Goal: Find specific page/section: Find specific page/section

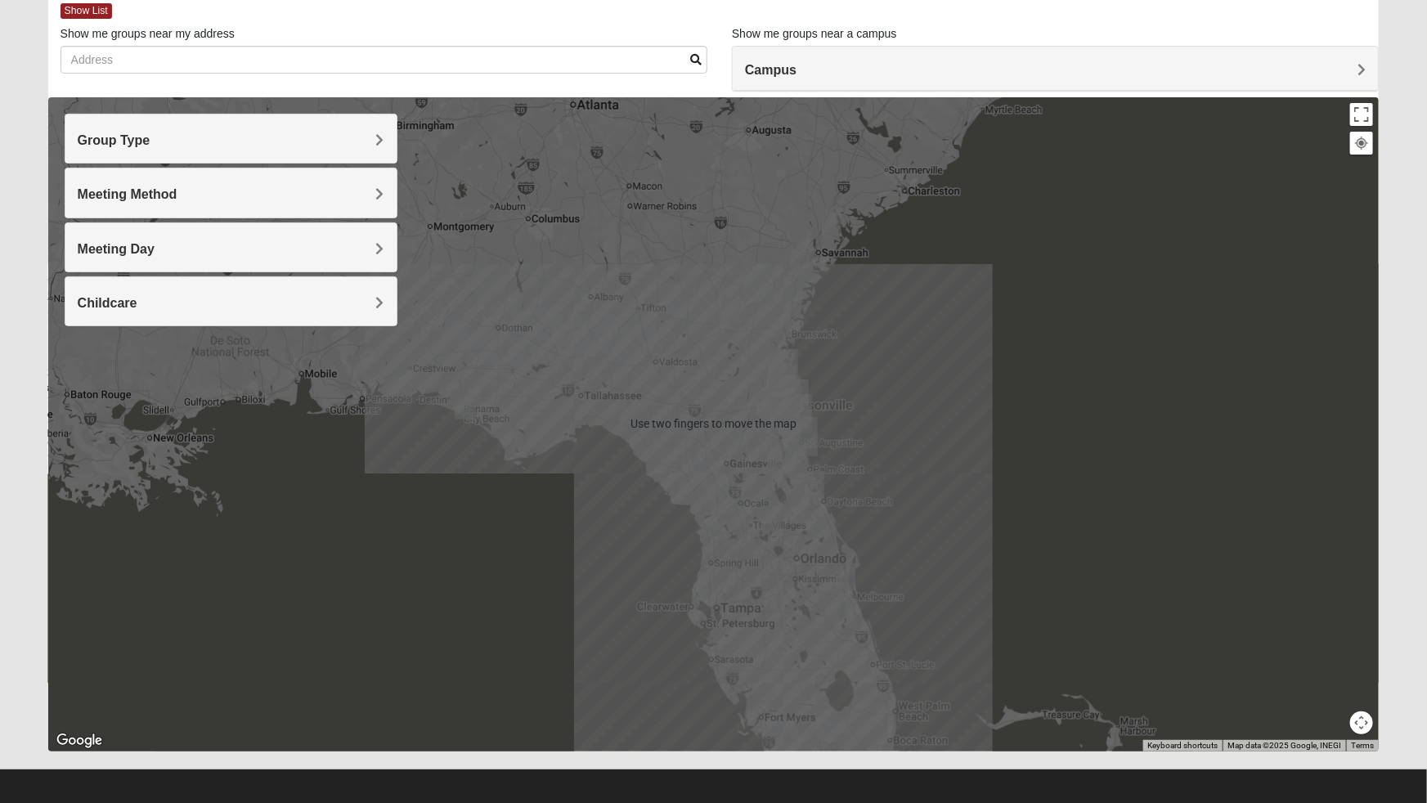
scroll to position [97, 0]
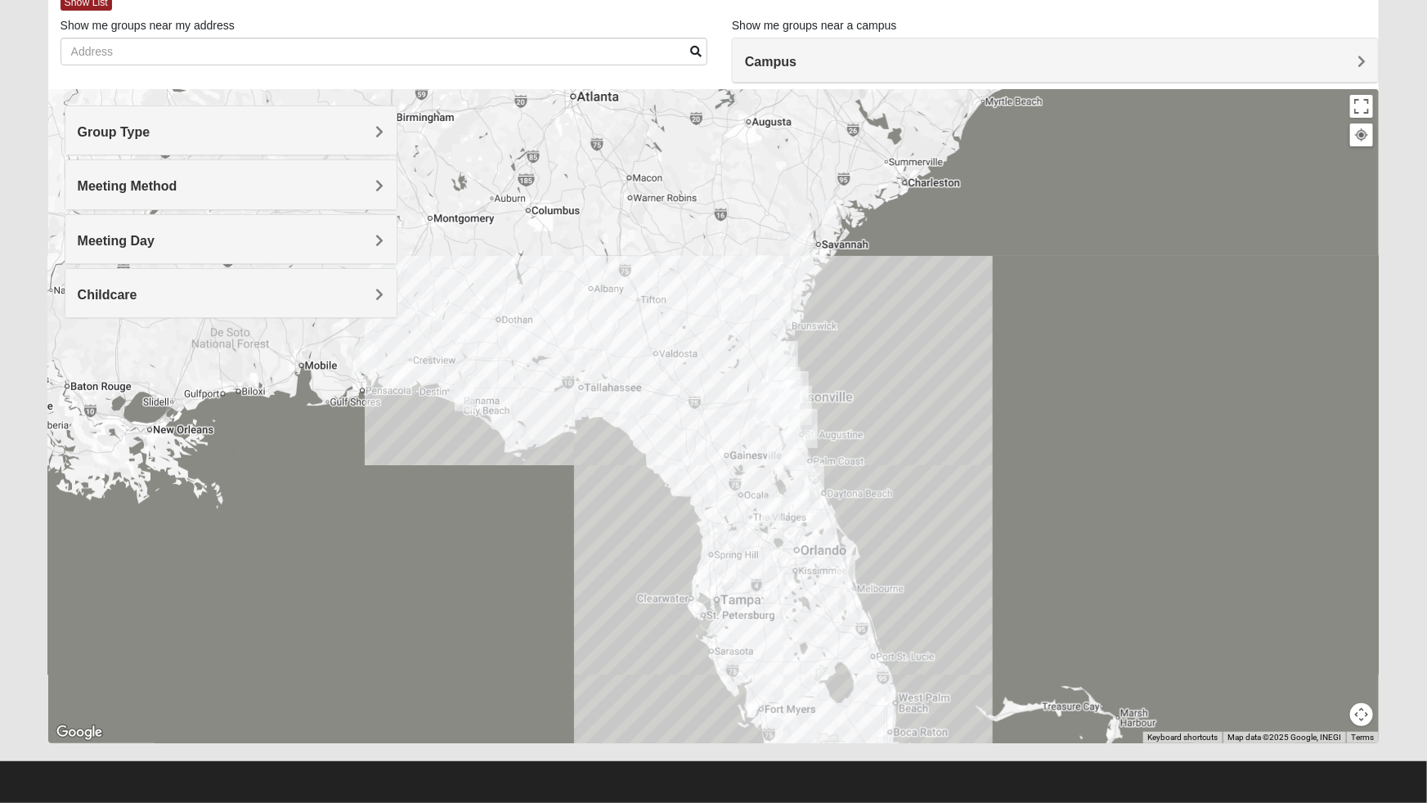
click at [1053, 615] on div at bounding box center [713, 416] width 1331 height 654
click at [393, 610] on div at bounding box center [713, 416] width 1331 height 654
click at [1163, 614] on div at bounding box center [713, 416] width 1331 height 654
click at [1145, 631] on div at bounding box center [713, 416] width 1331 height 654
click at [452, 646] on div at bounding box center [713, 416] width 1331 height 654
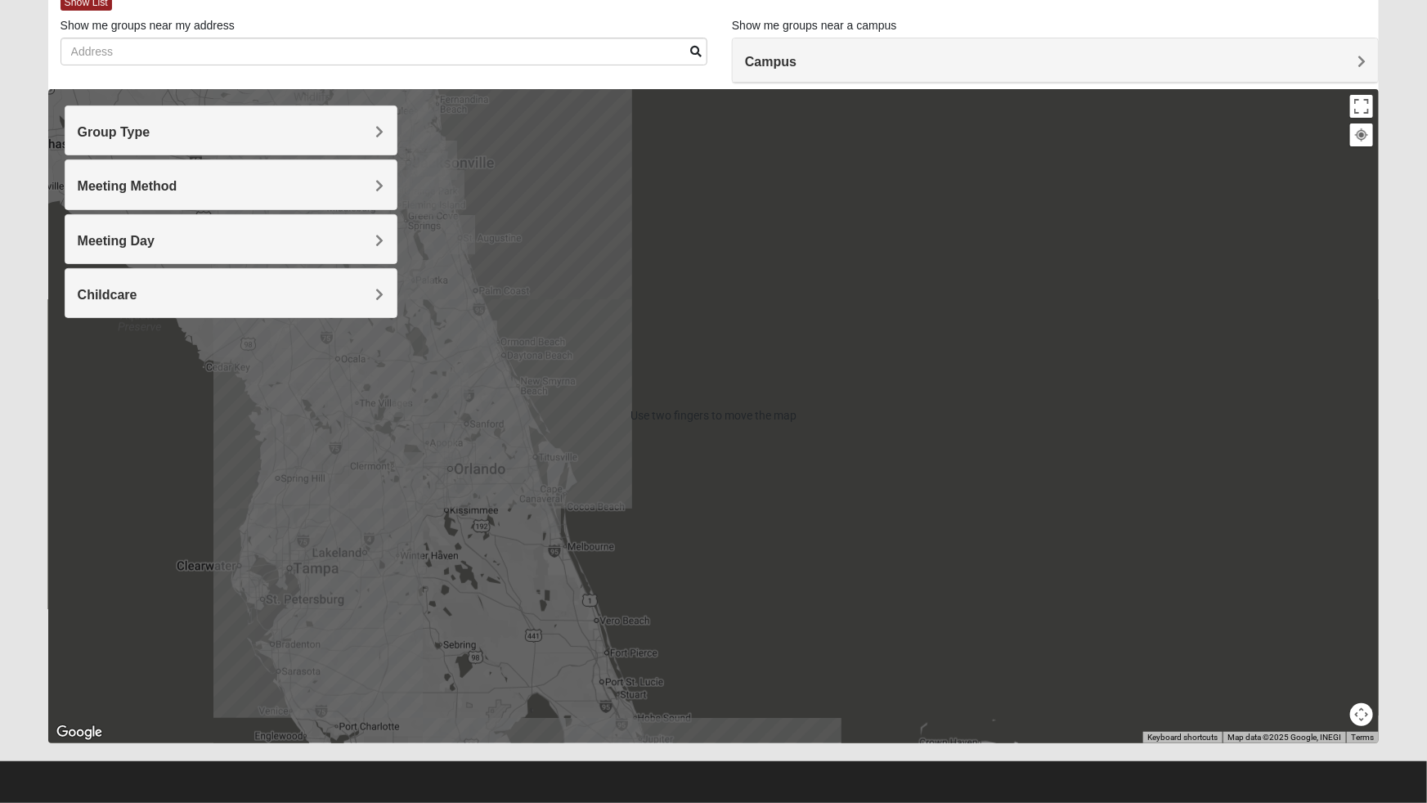
click at [382, 554] on div at bounding box center [713, 416] width 1331 height 654
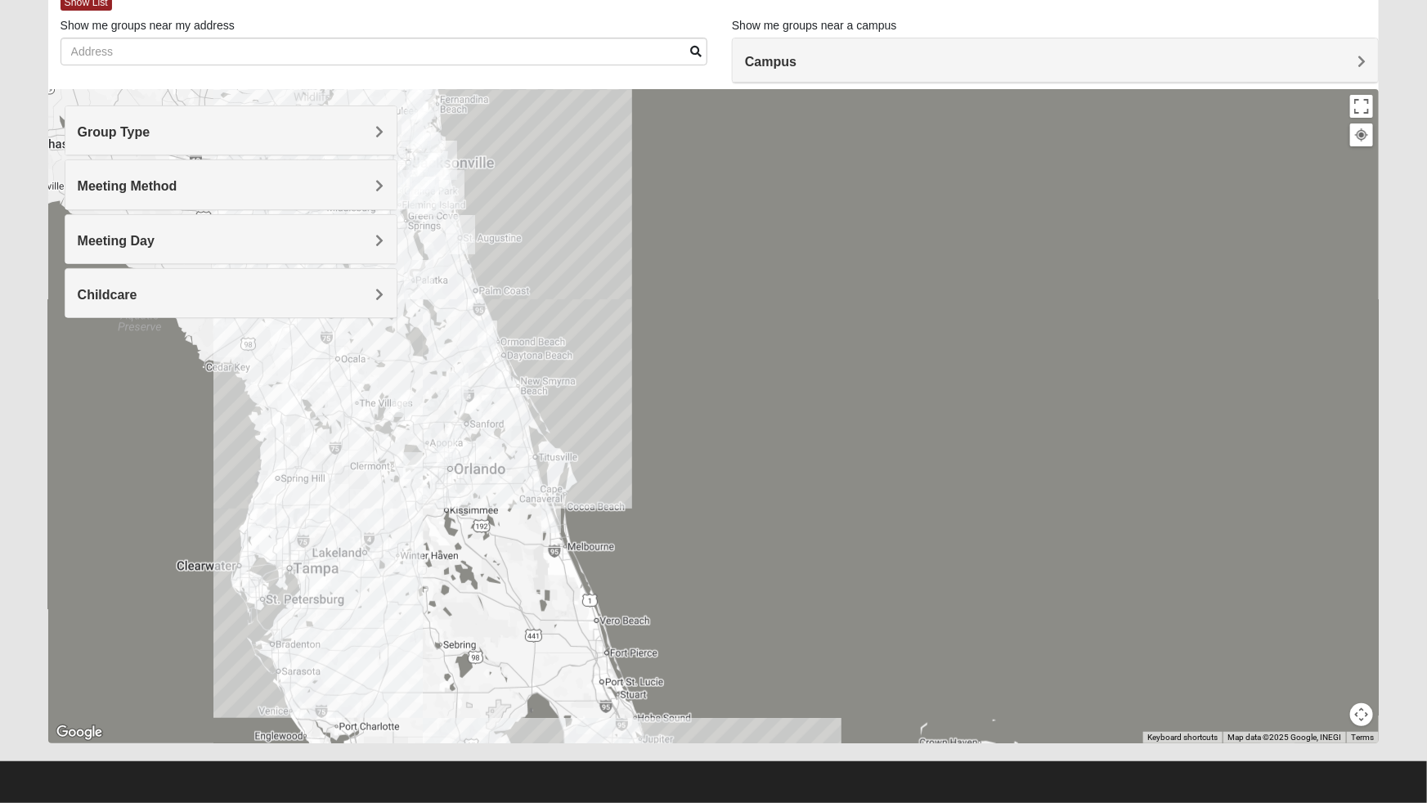
click at [366, 565] on div at bounding box center [713, 416] width 1331 height 654
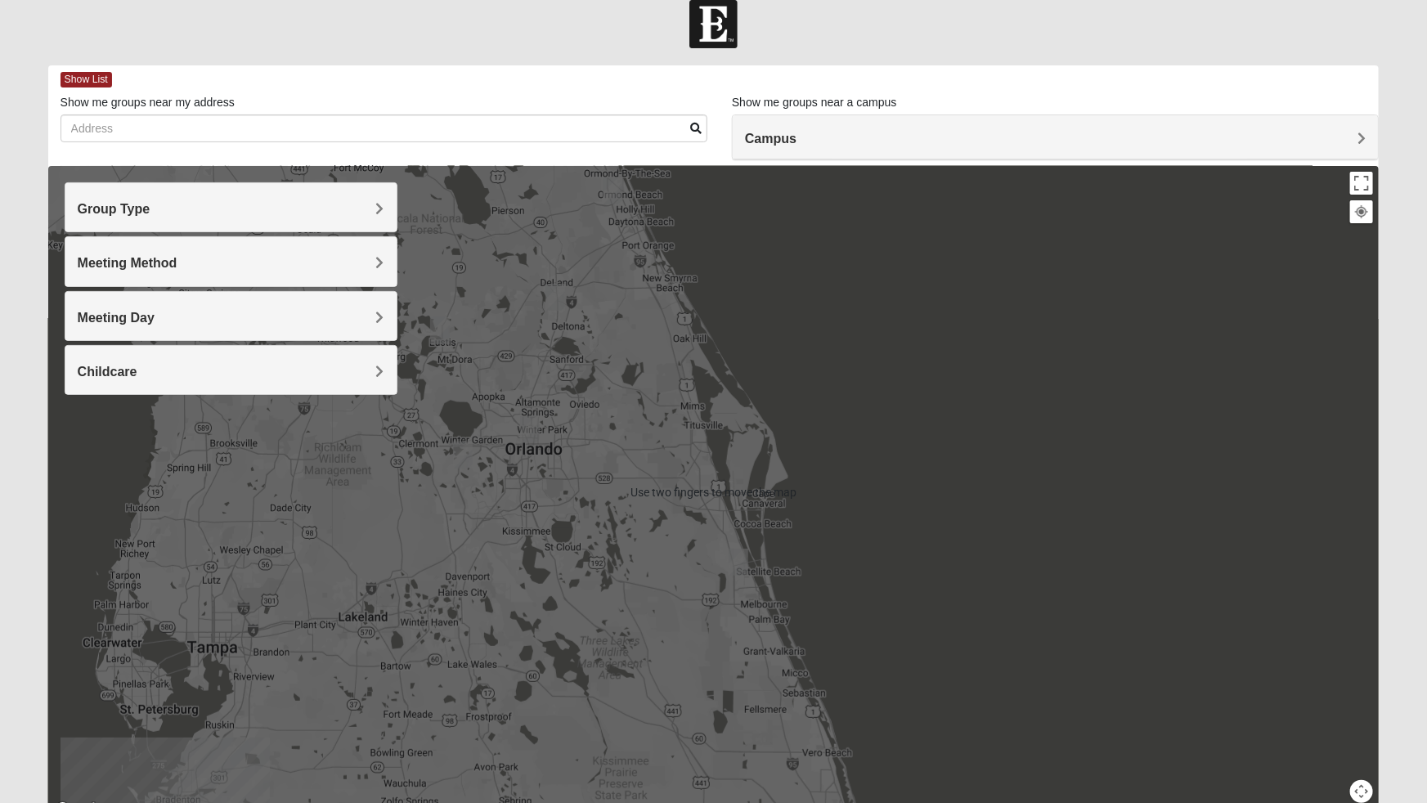
scroll to position [0, 0]
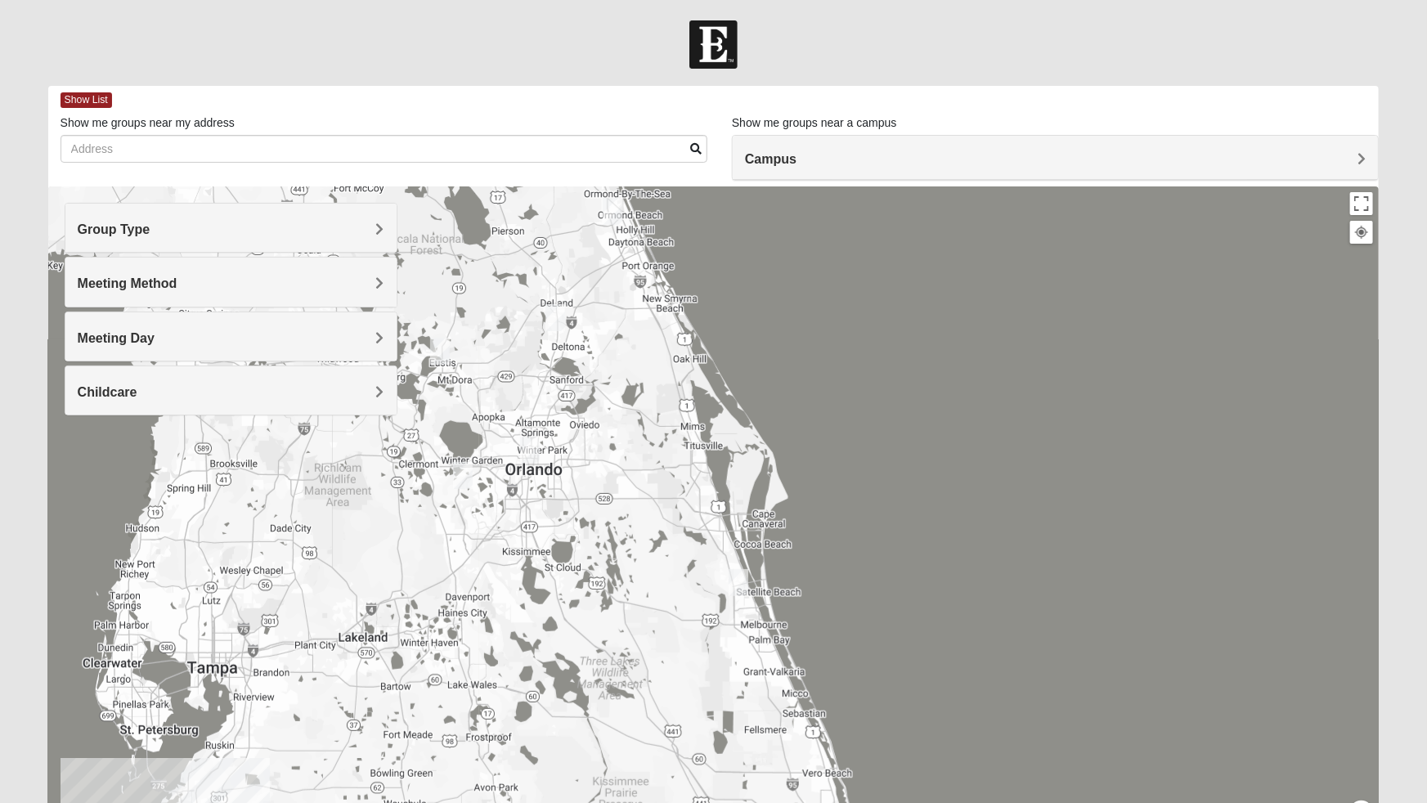
click at [763, 496] on div at bounding box center [713, 513] width 1331 height 654
click at [883, 505] on div at bounding box center [713, 513] width 1331 height 654
click at [903, 508] on div at bounding box center [713, 513] width 1331 height 654
click at [905, 517] on div at bounding box center [713, 513] width 1331 height 654
click at [891, 542] on div at bounding box center [713, 513] width 1331 height 654
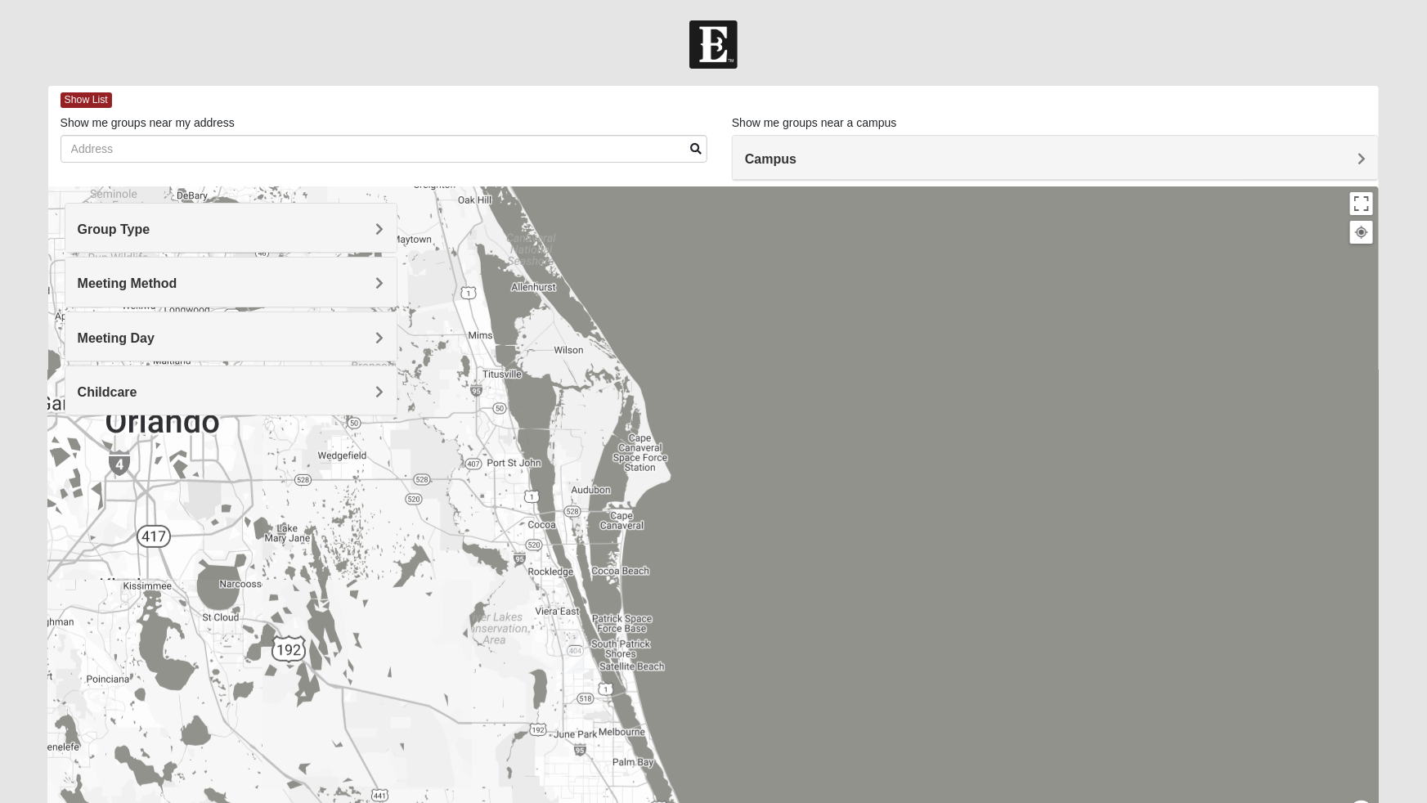
click at [909, 624] on div at bounding box center [713, 513] width 1331 height 654
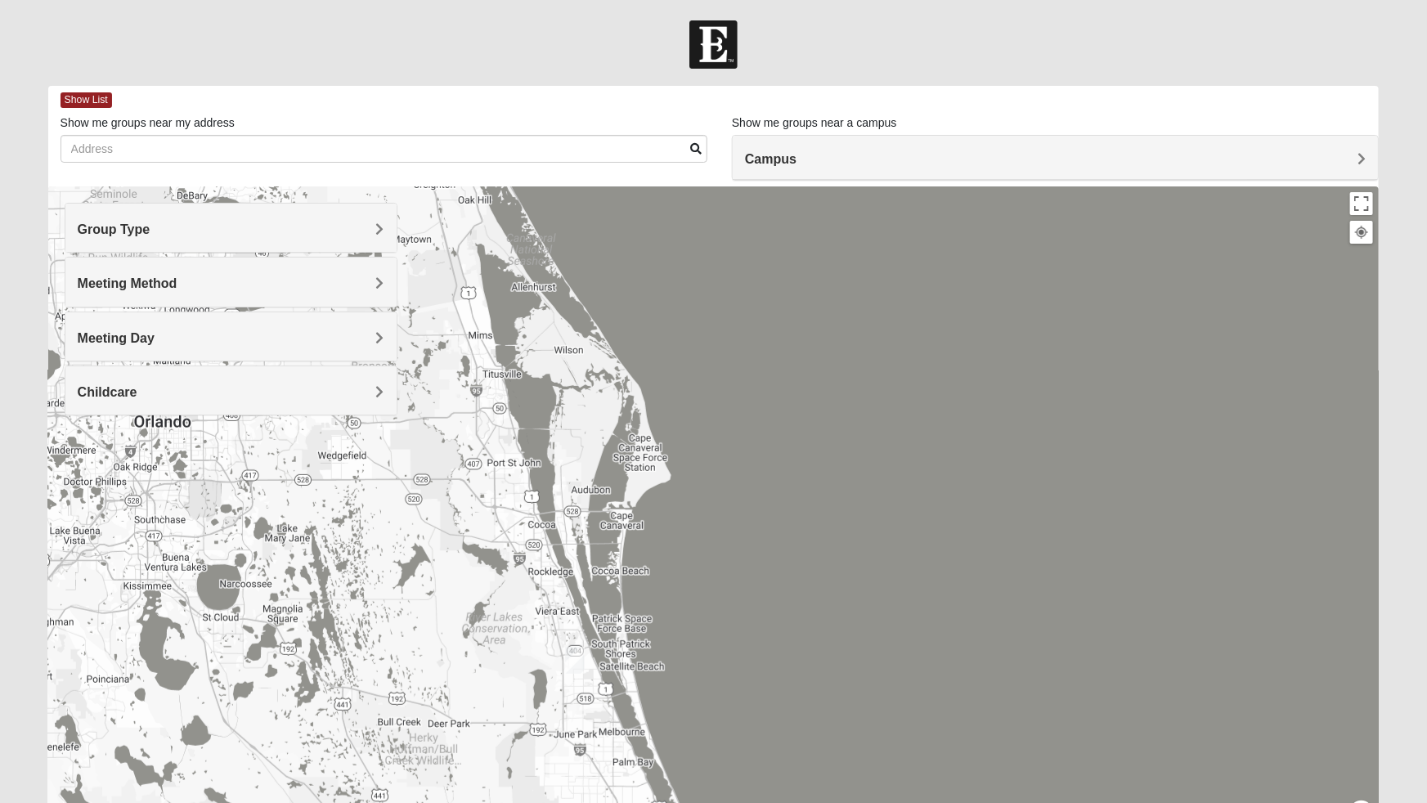
click at [924, 621] on div at bounding box center [713, 513] width 1331 height 654
click at [929, 621] on div at bounding box center [713, 513] width 1331 height 654
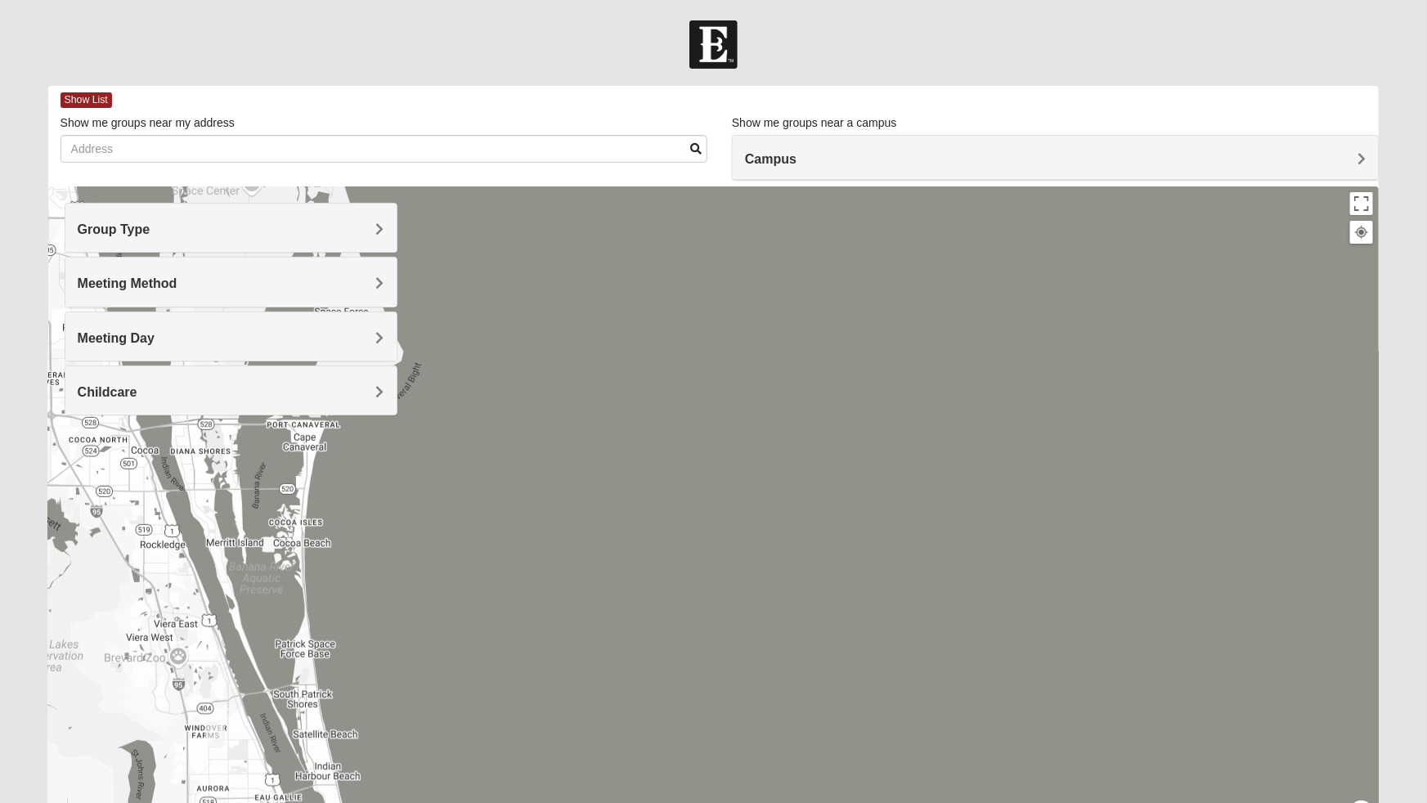
click at [179, 407] on div "Childcare" at bounding box center [230, 390] width 331 height 48
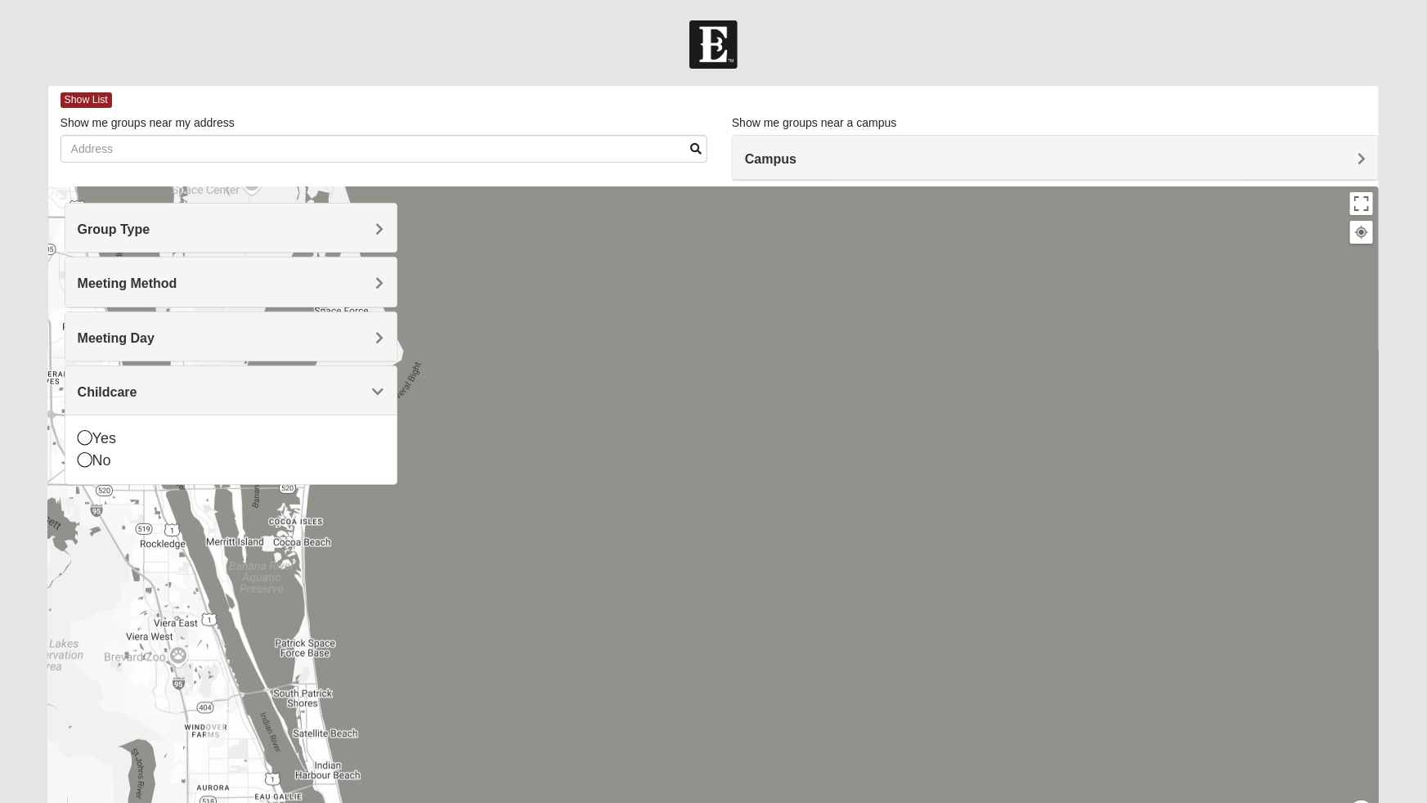
click at [105, 442] on div "Yes" at bounding box center [231, 439] width 307 height 22
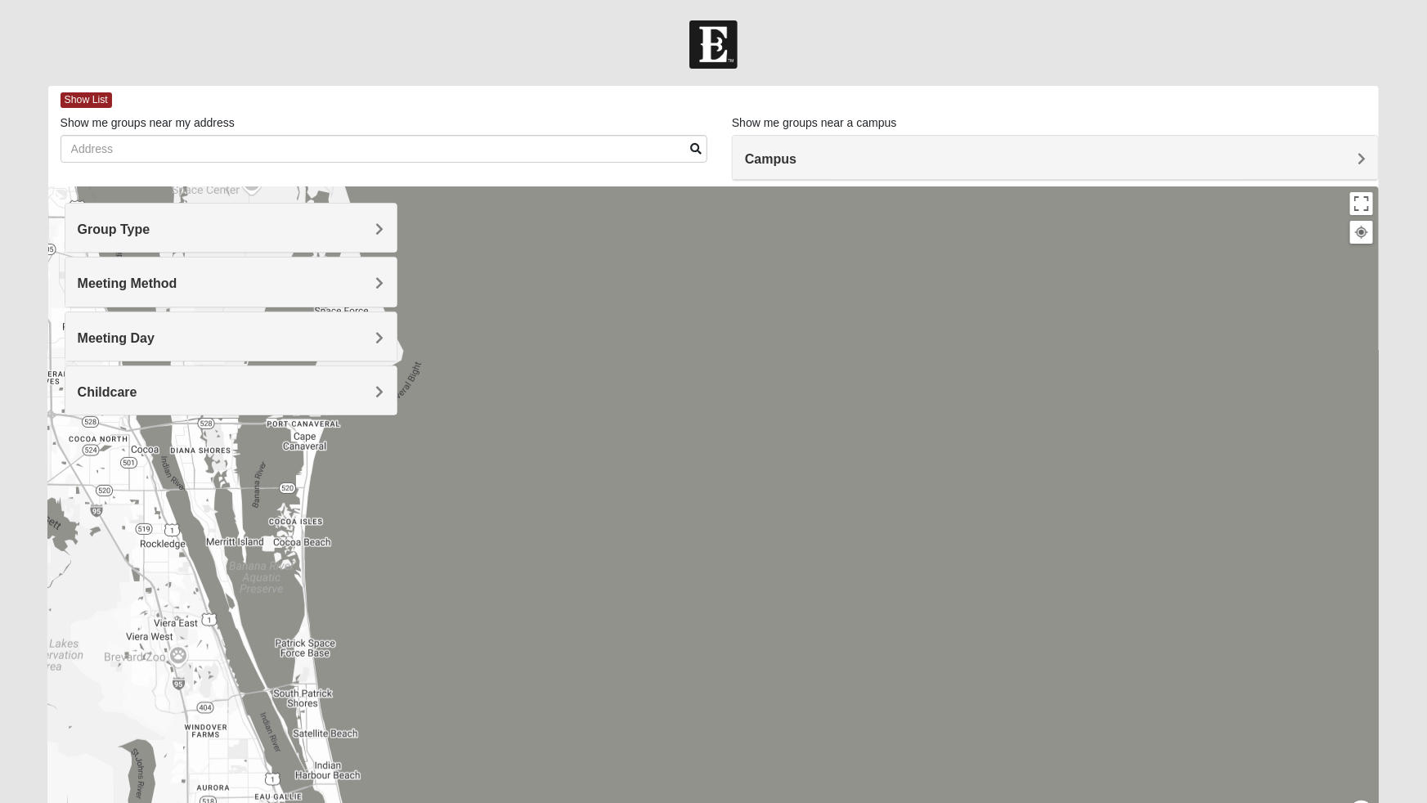
click at [82, 438] on div at bounding box center [713, 513] width 1331 height 654
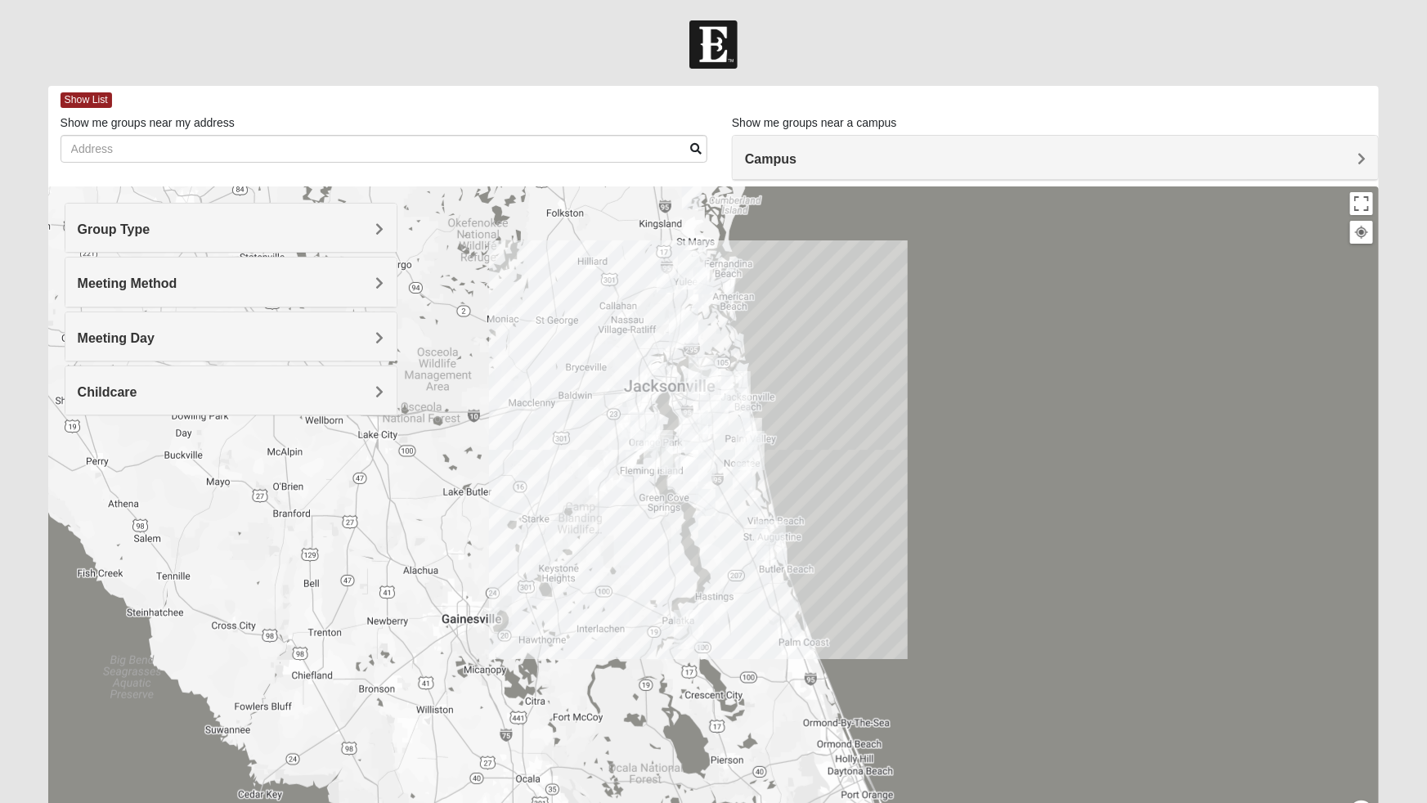
click at [525, 774] on div "[GEOGRAPHIC_DATA] View on Google Maps" at bounding box center [713, 513] width 1331 height 654
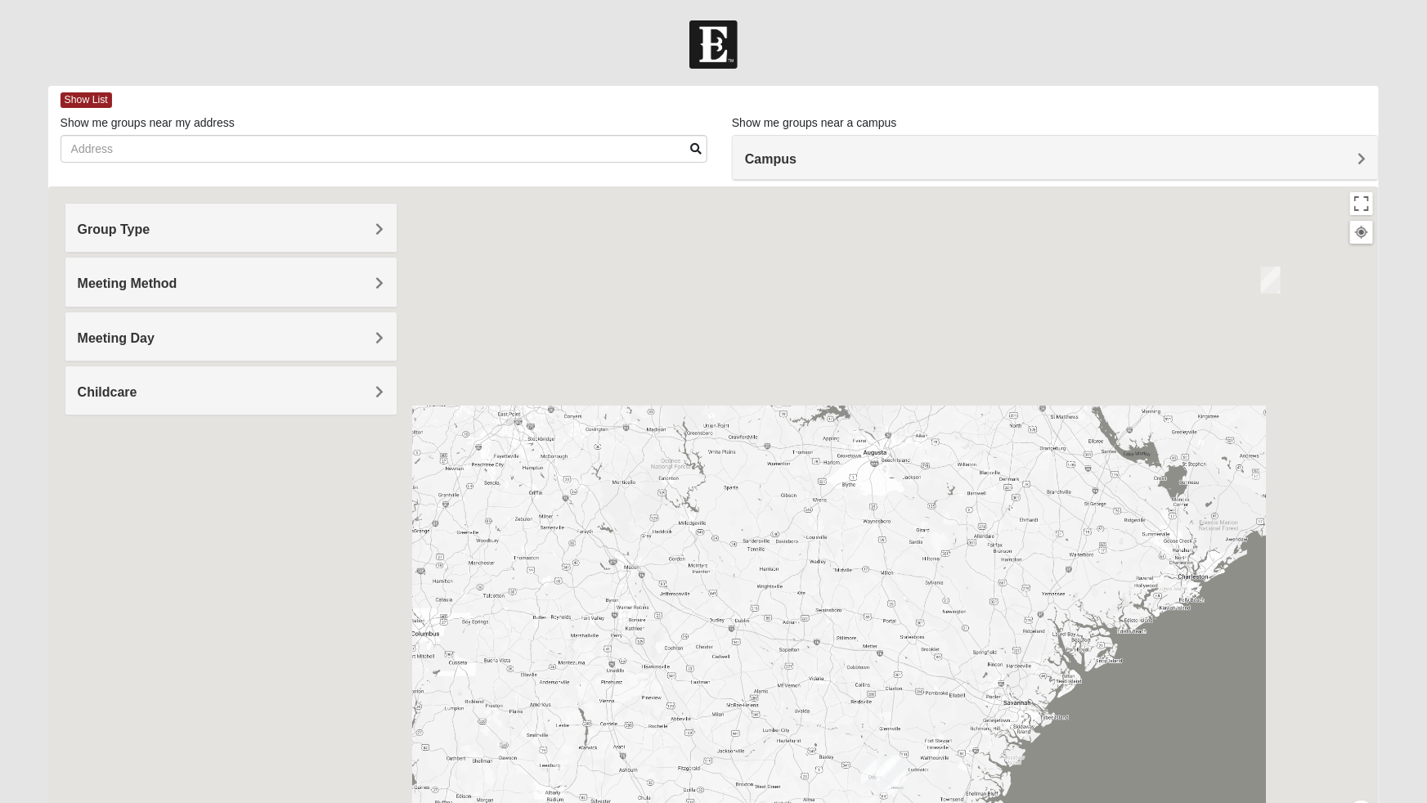
click at [514, 580] on div "[GEOGRAPHIC_DATA] View on Google Maps" at bounding box center [713, 513] width 1331 height 654
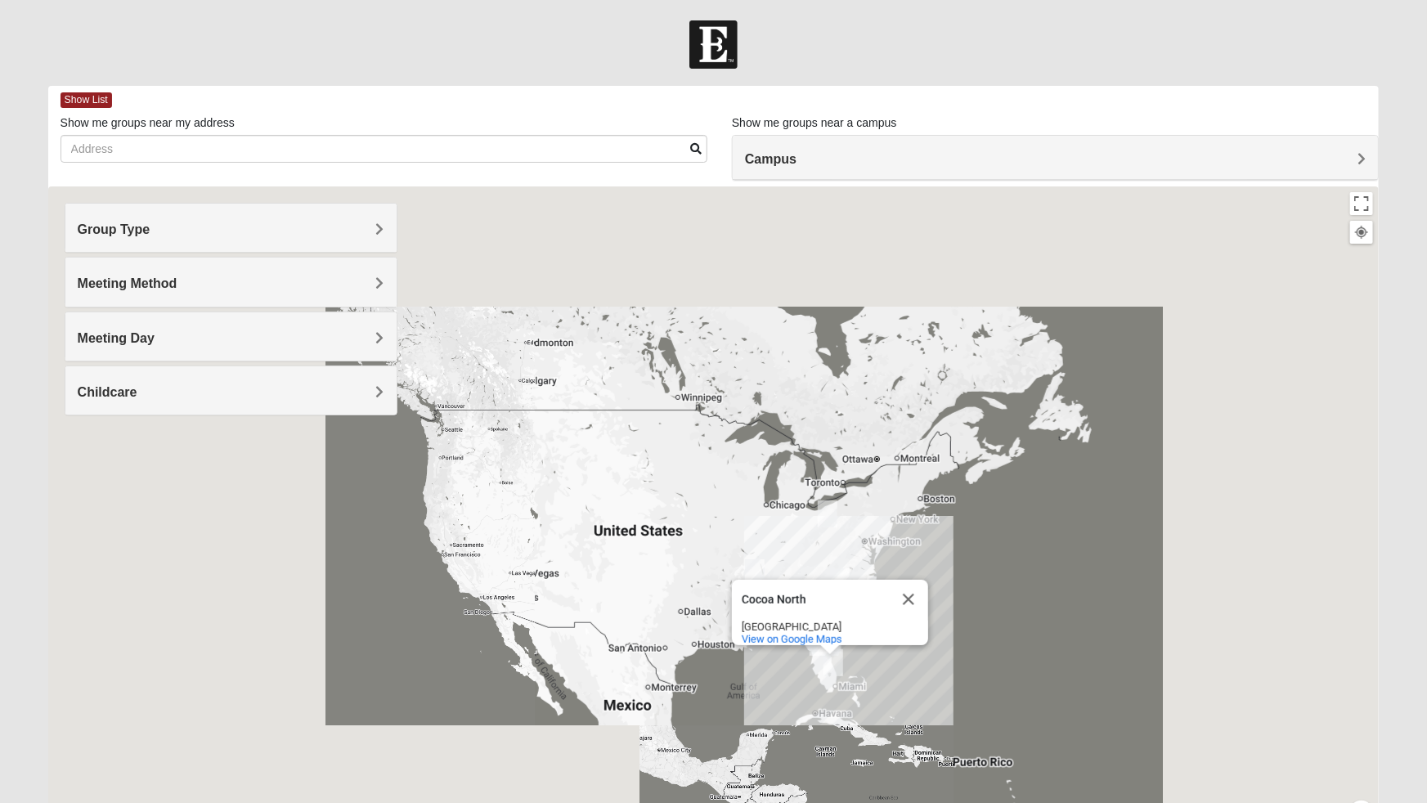
click at [985, 601] on div "[GEOGRAPHIC_DATA] View on Google Maps" at bounding box center [713, 513] width 1331 height 654
